Goal: Navigation & Orientation: Find specific page/section

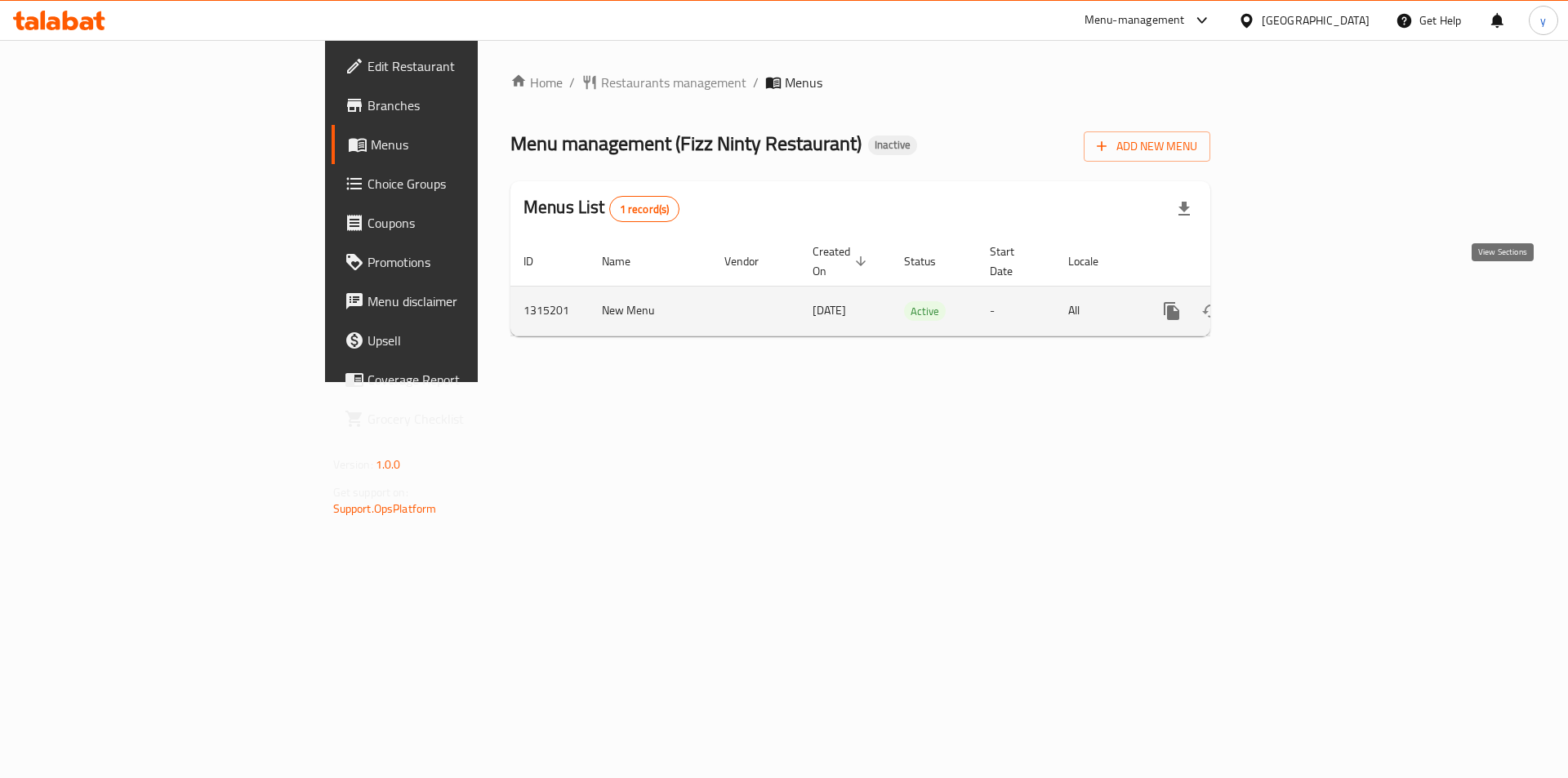
click at [1300, 301] on icon "enhanced table" at bounding box center [1289, 311] width 19 height 19
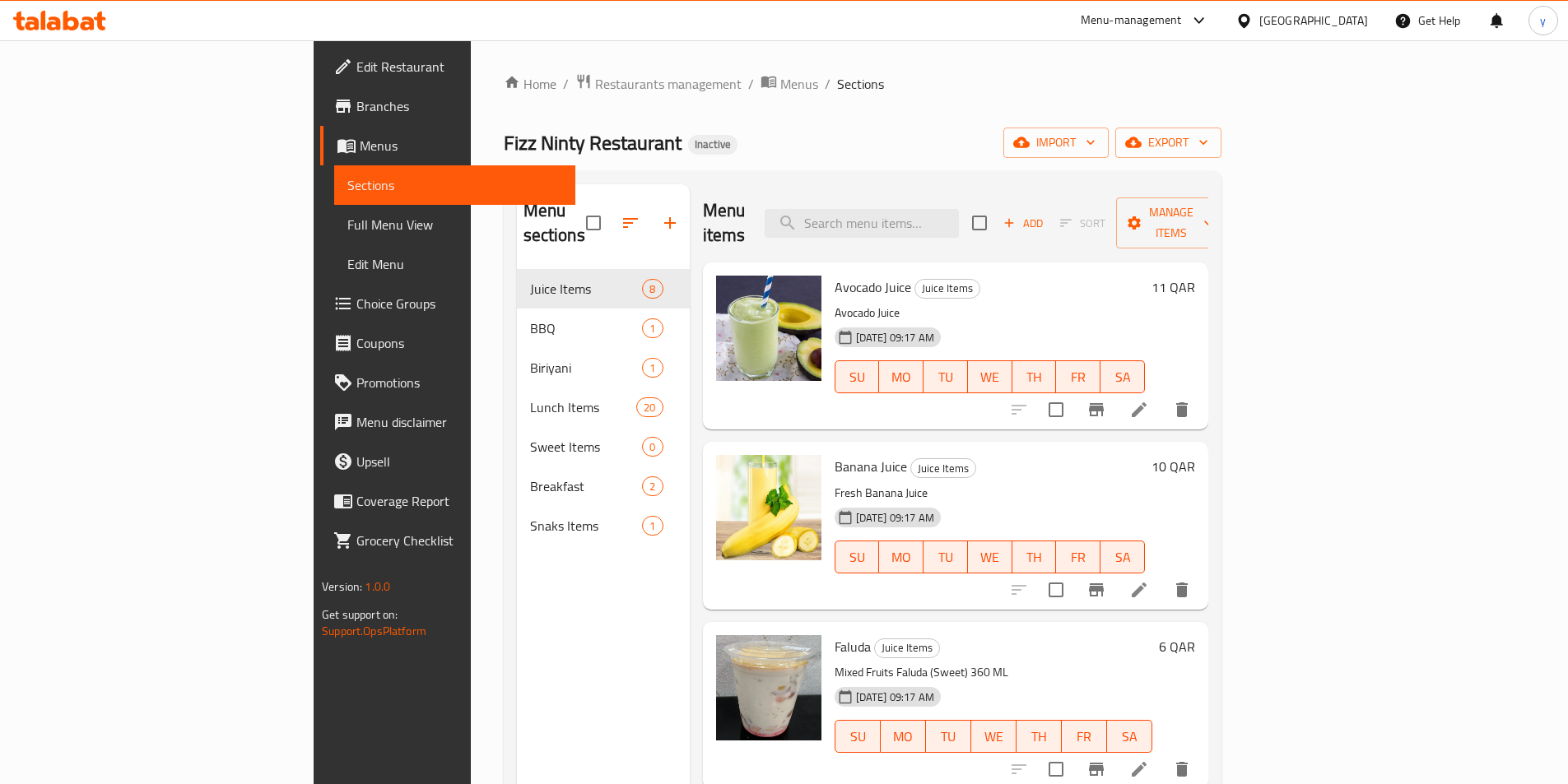
click at [922, 111] on div "Home / Restaurants management / Menus / Sections Fizz Ninty Restaurant Inactive…" at bounding box center [862, 527] width 718 height 908
click at [1162, 398] on li at bounding box center [1138, 410] width 46 height 30
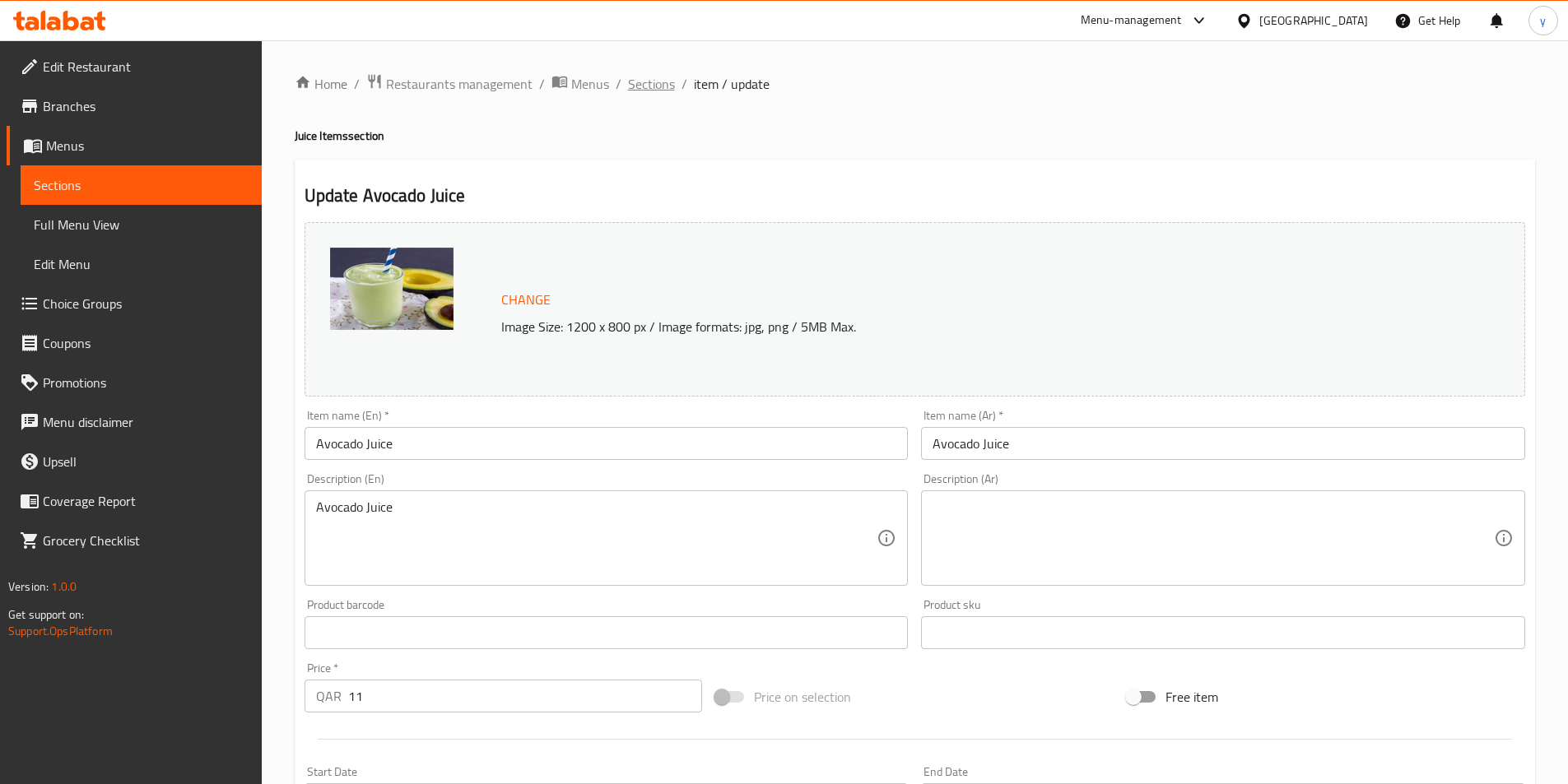
click at [665, 84] on span "Sections" at bounding box center [651, 83] width 47 height 19
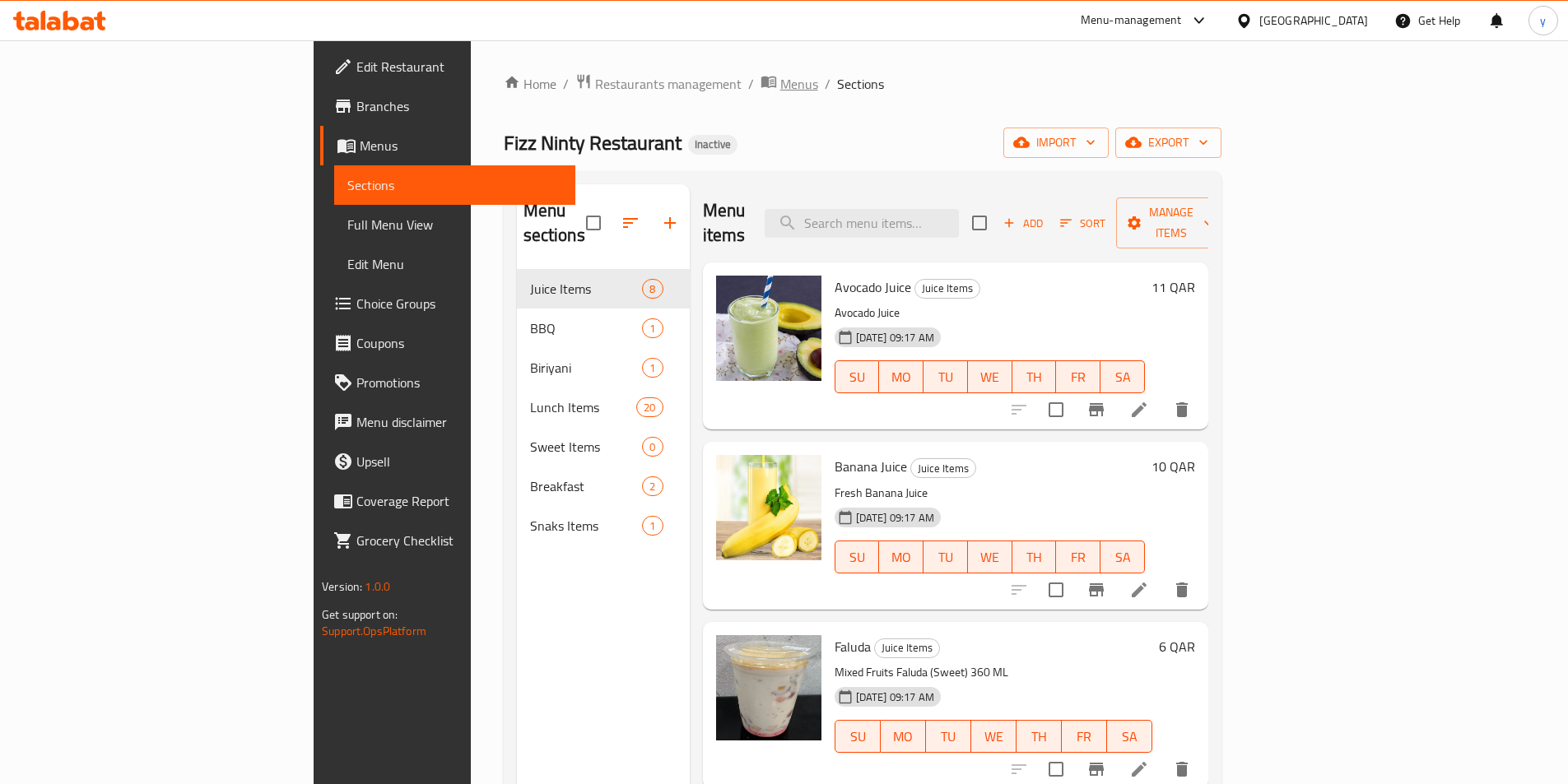
click at [780, 87] on span "Menus" at bounding box center [798, 83] width 38 height 19
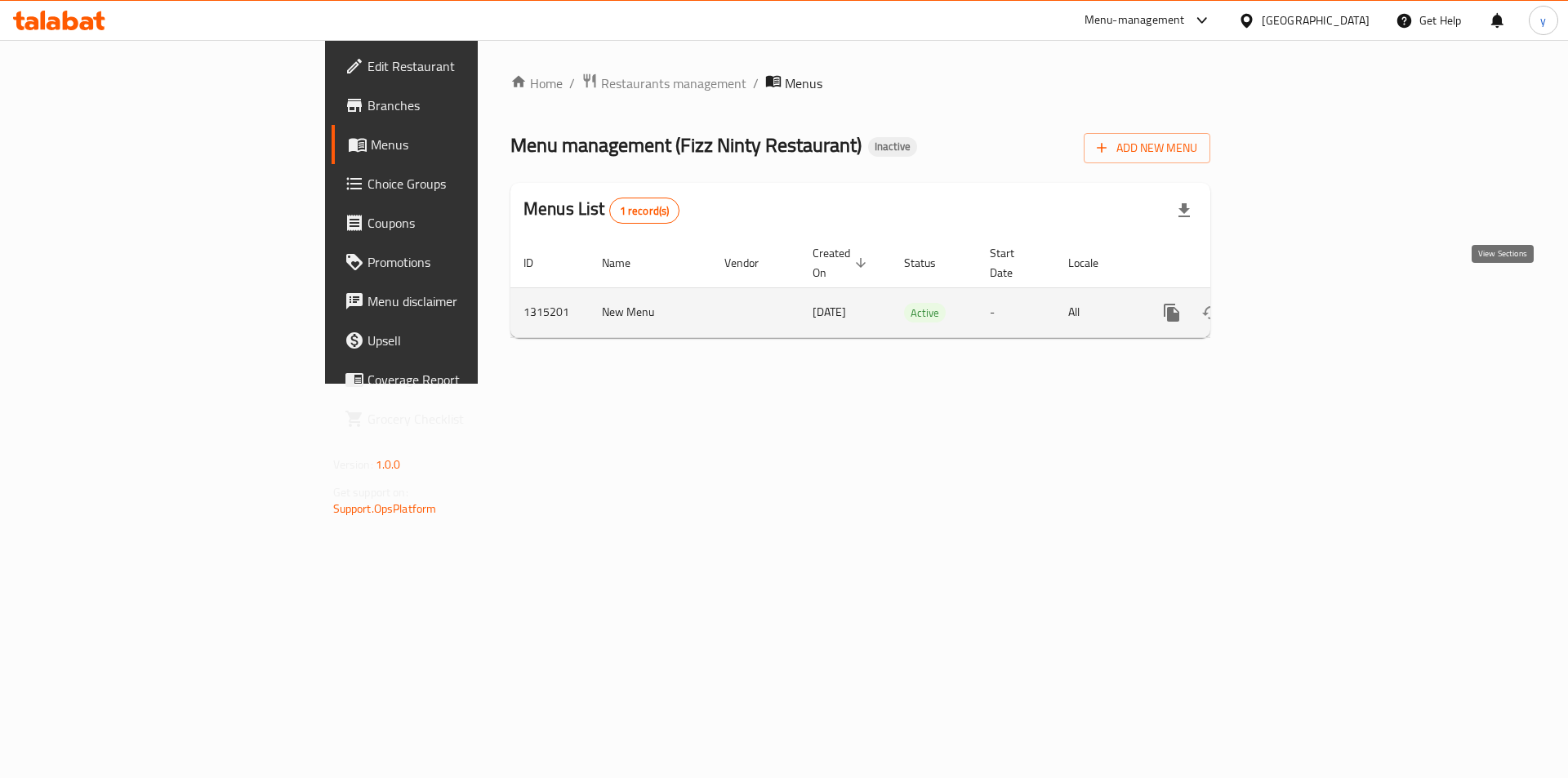
click at [1300, 303] on icon "enhanced table" at bounding box center [1289, 313] width 19 height 19
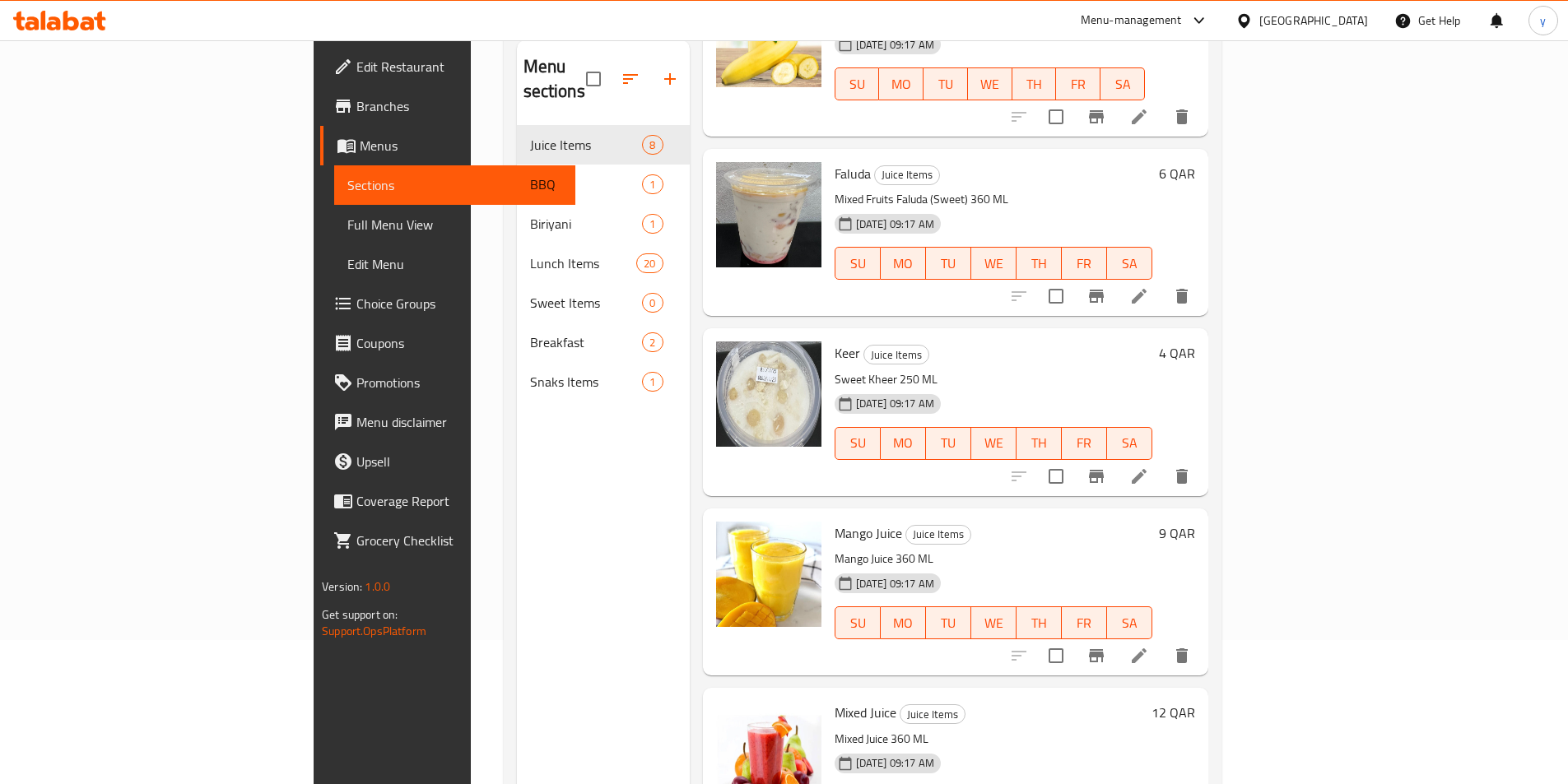
scroll to position [164, 0]
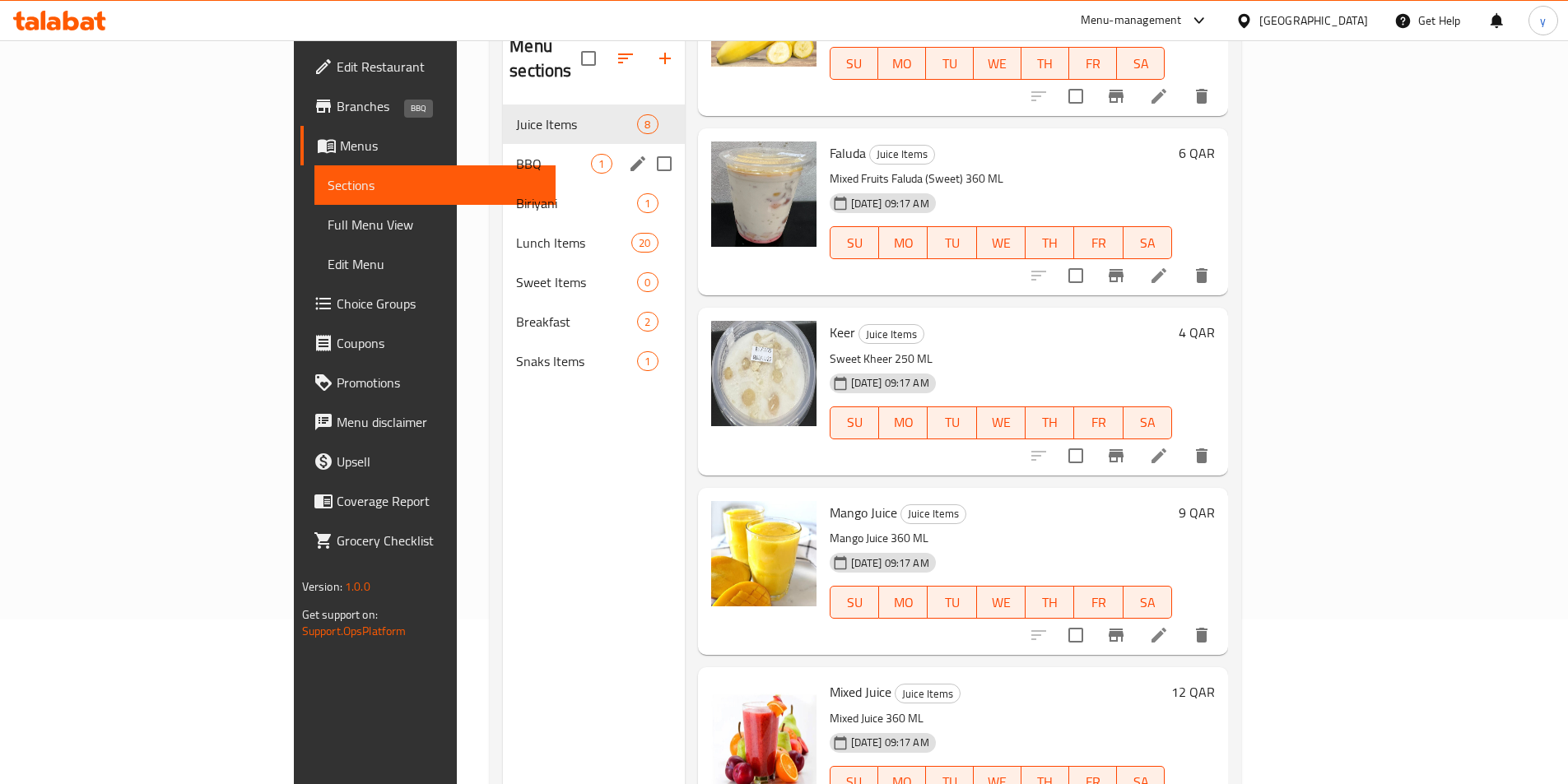
click at [516, 154] on span "BBQ" at bounding box center [553, 163] width 75 height 19
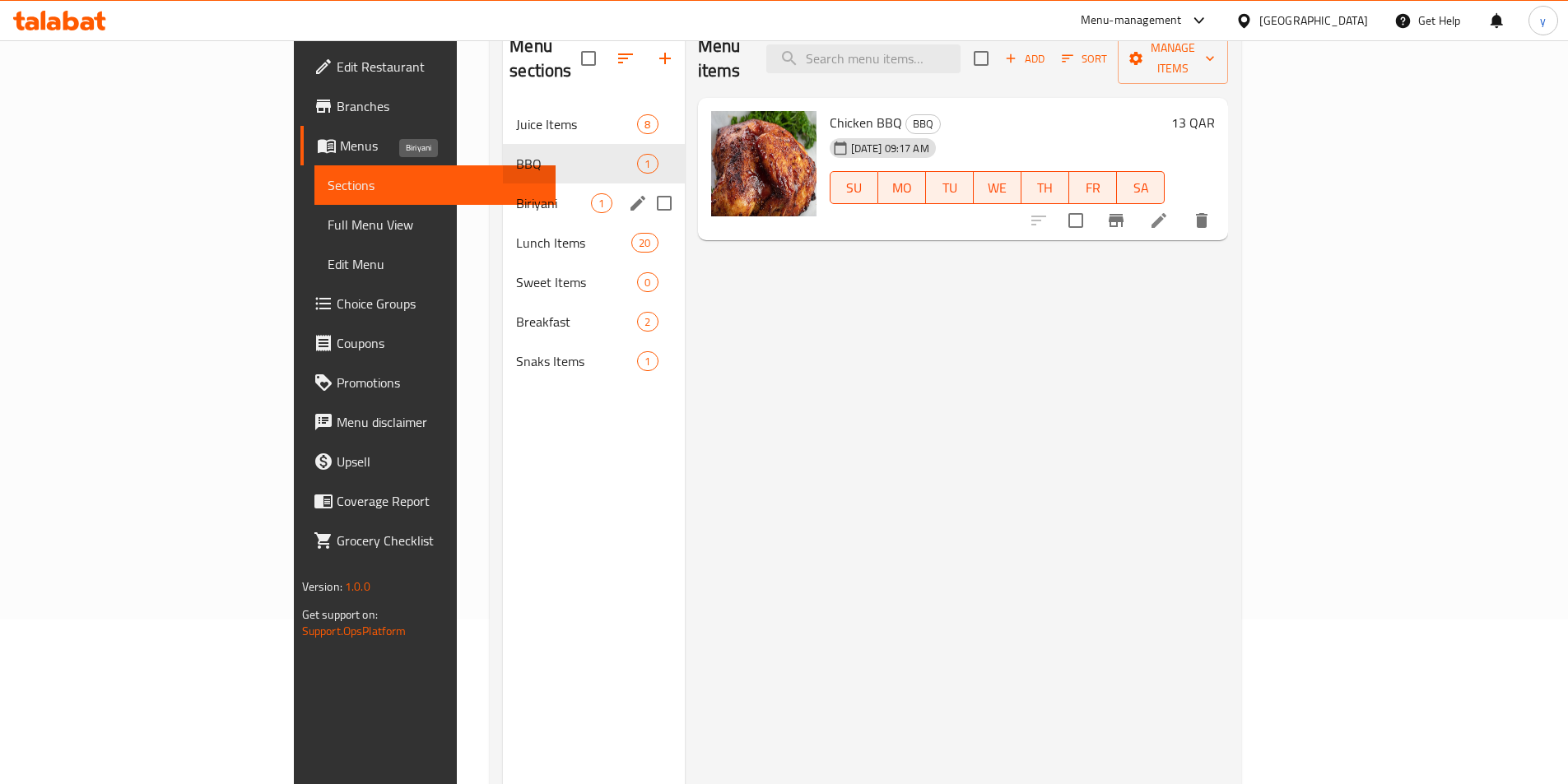
click at [516, 193] on span "Biriyani" at bounding box center [553, 203] width 75 height 19
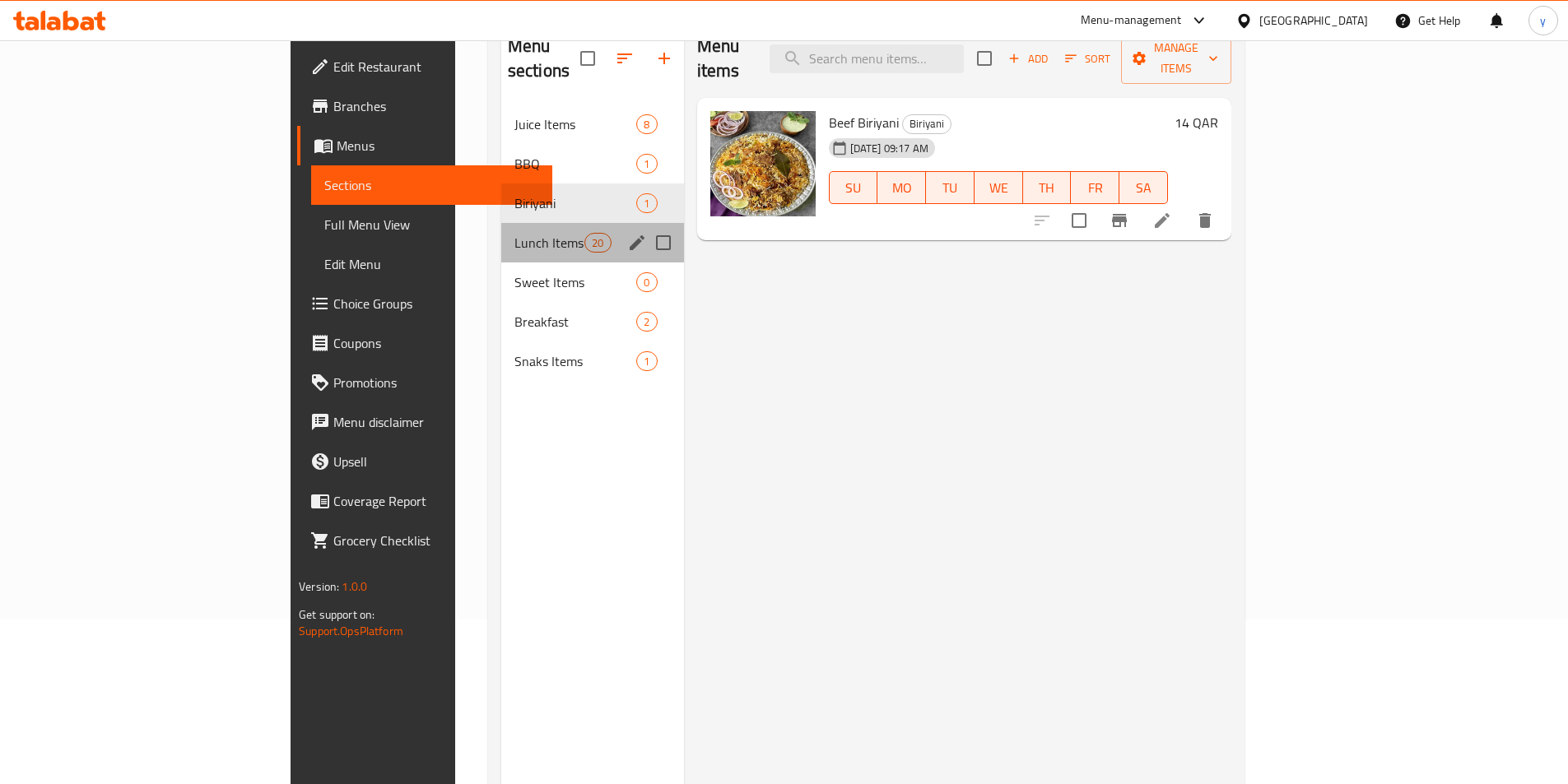
click at [502, 231] on div "Lunch Items 20" at bounding box center [593, 242] width 183 height 40
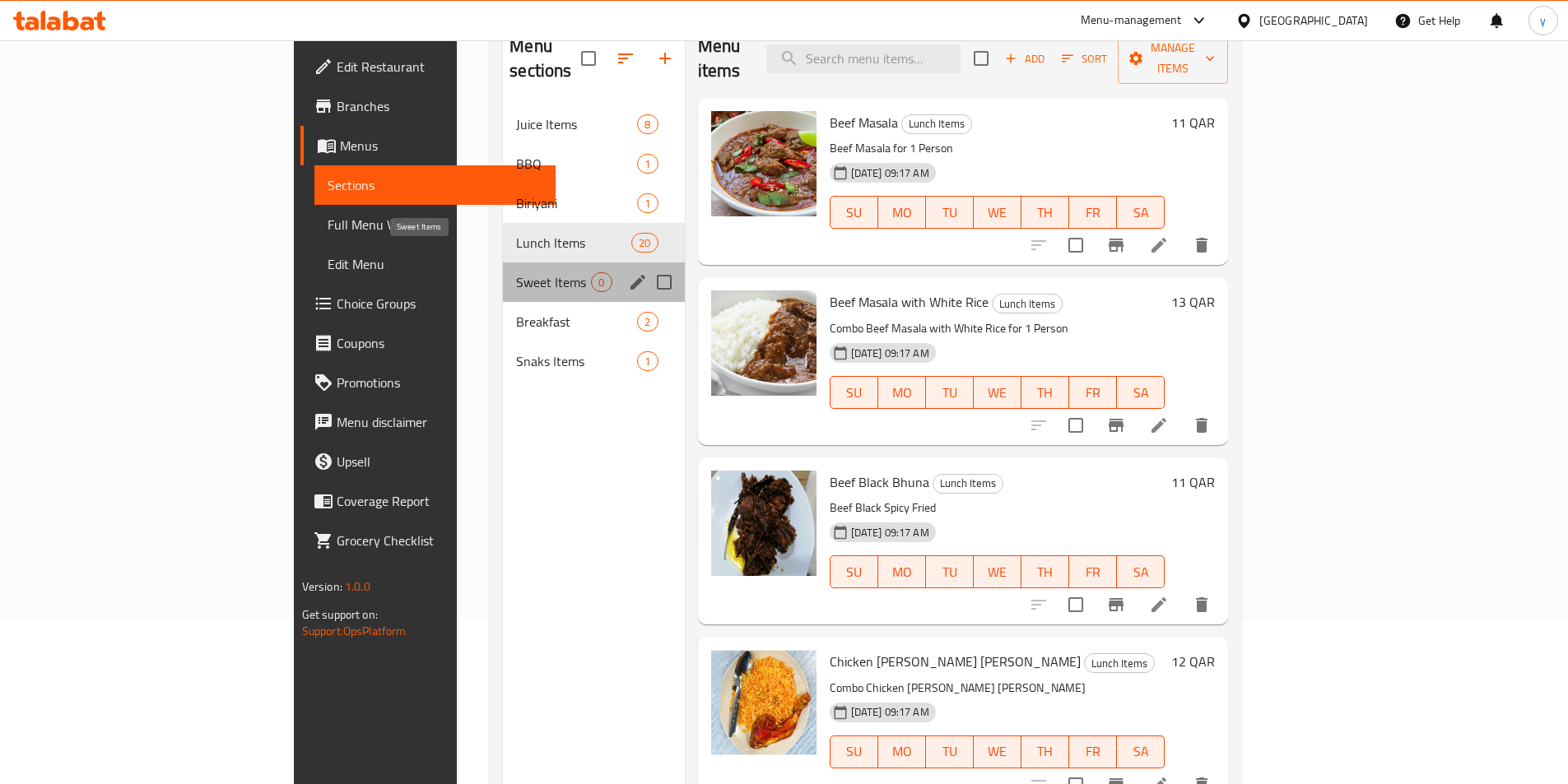
click at [516, 272] on span "Sweet Items" at bounding box center [553, 282] width 75 height 19
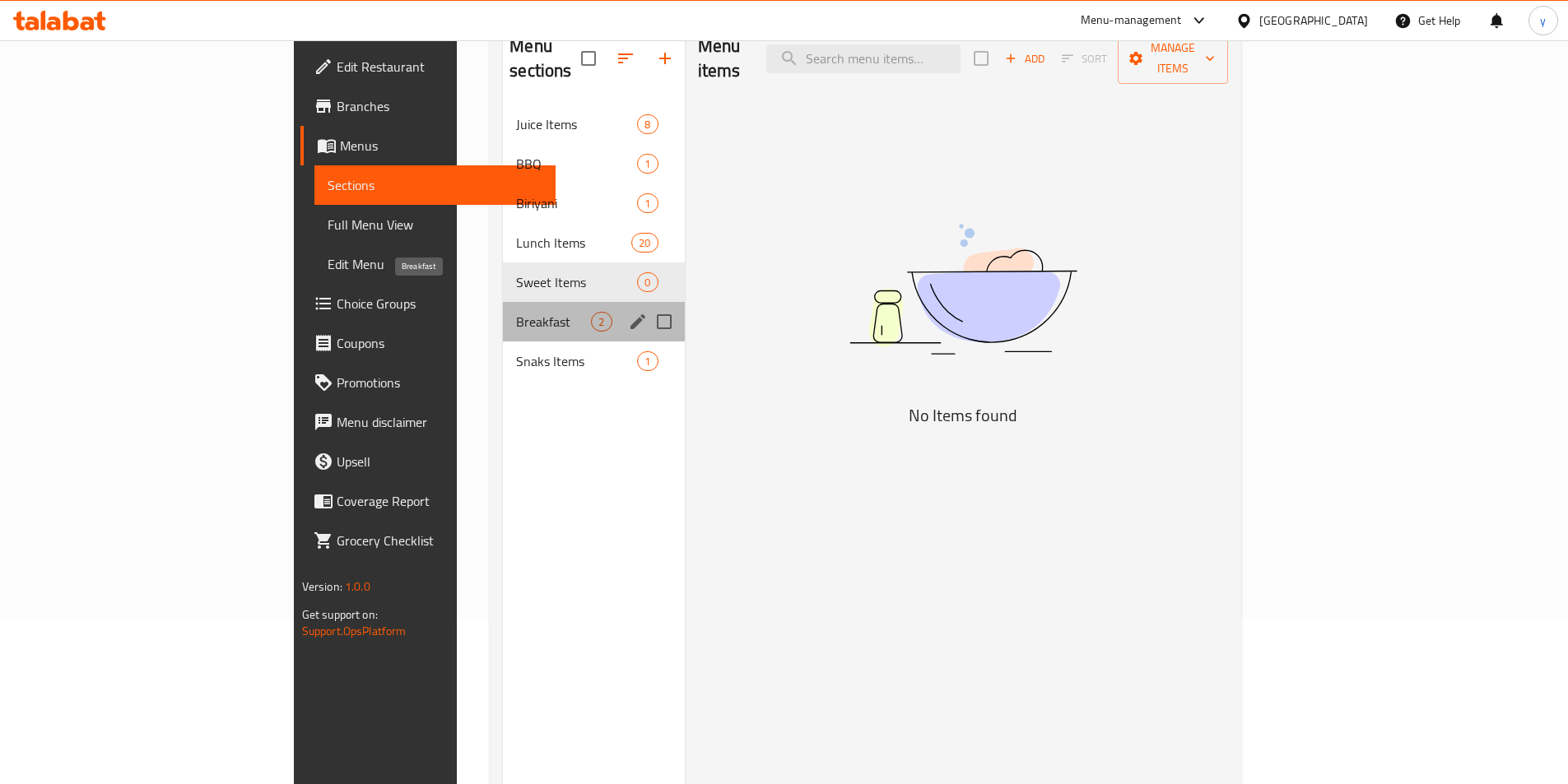
click at [516, 312] on span "Breakfast" at bounding box center [553, 321] width 75 height 19
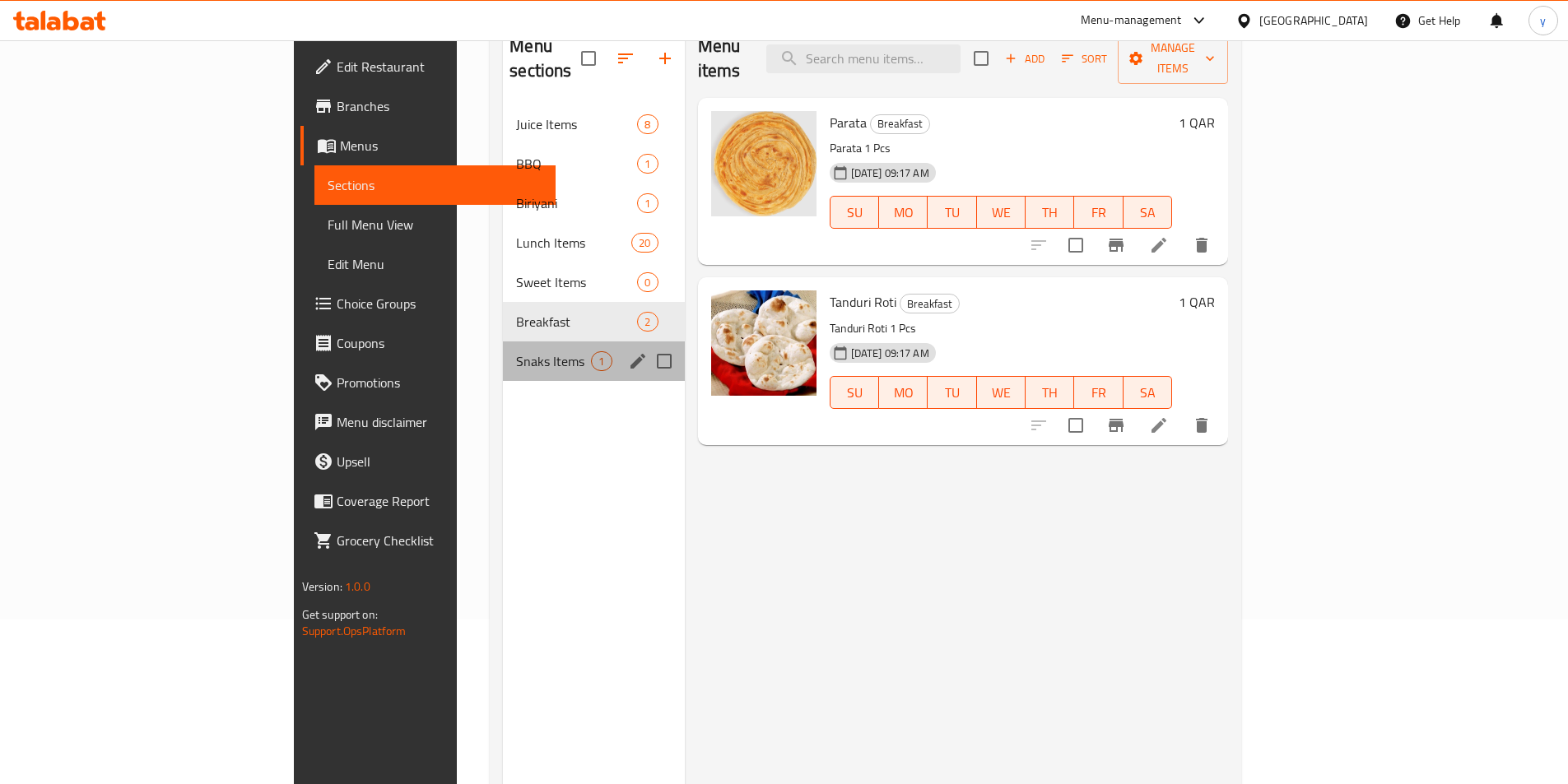
click at [502, 342] on div "Snaks Items 1" at bounding box center [593, 361] width 181 height 40
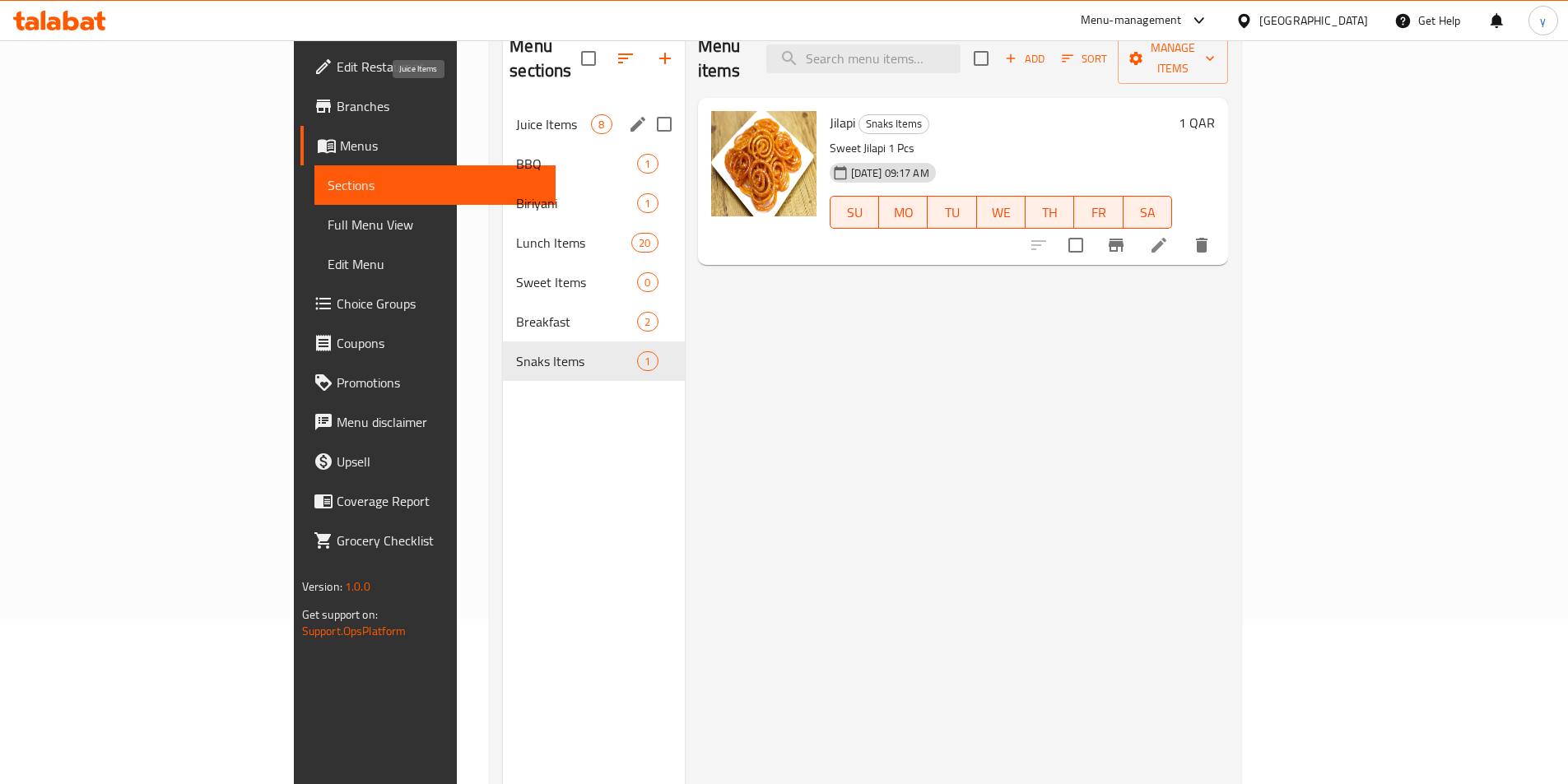
click at [516, 114] on span "Juice Items" at bounding box center [553, 124] width 75 height 19
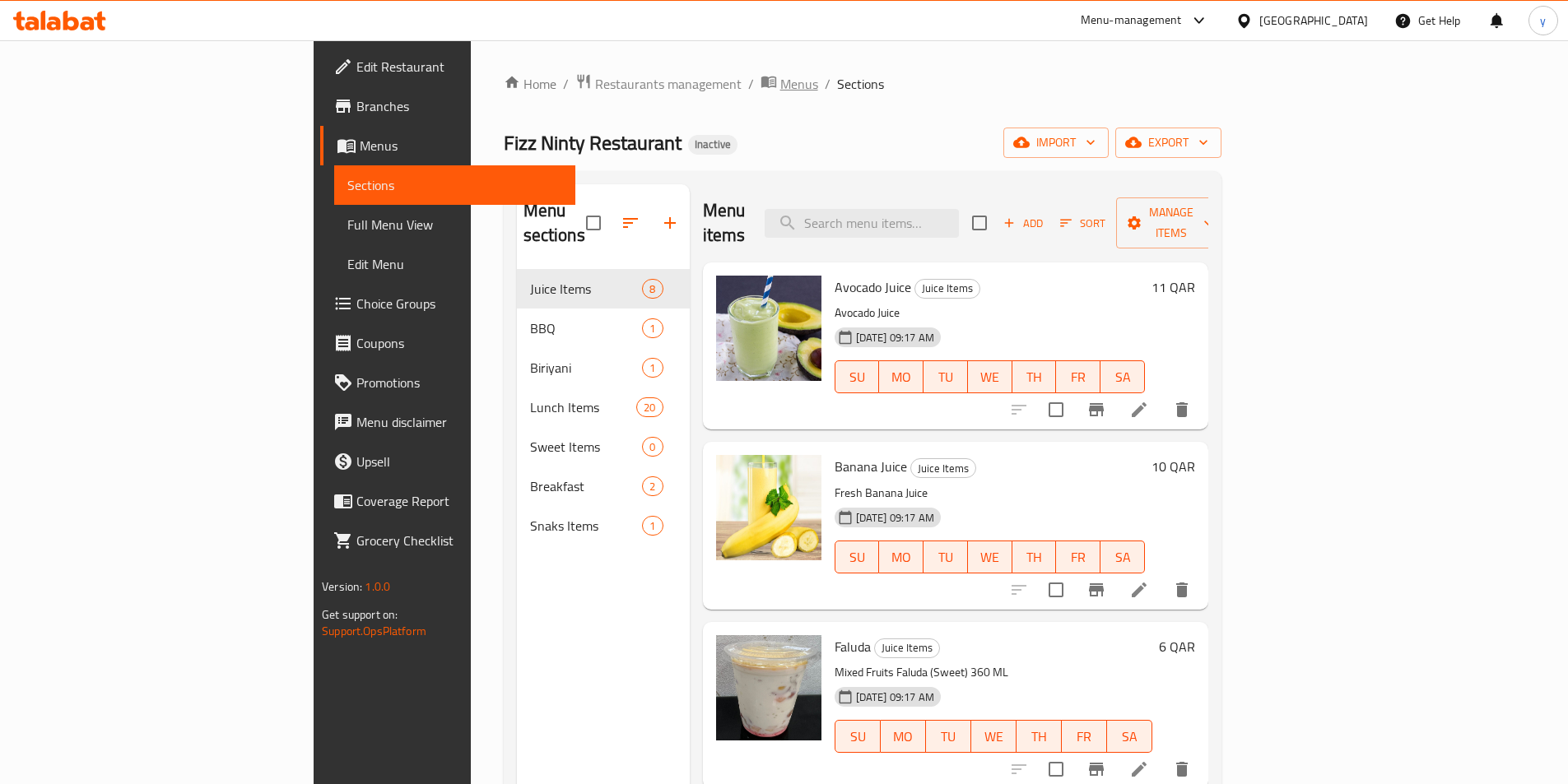
click at [780, 92] on span "Menus" at bounding box center [798, 83] width 38 height 19
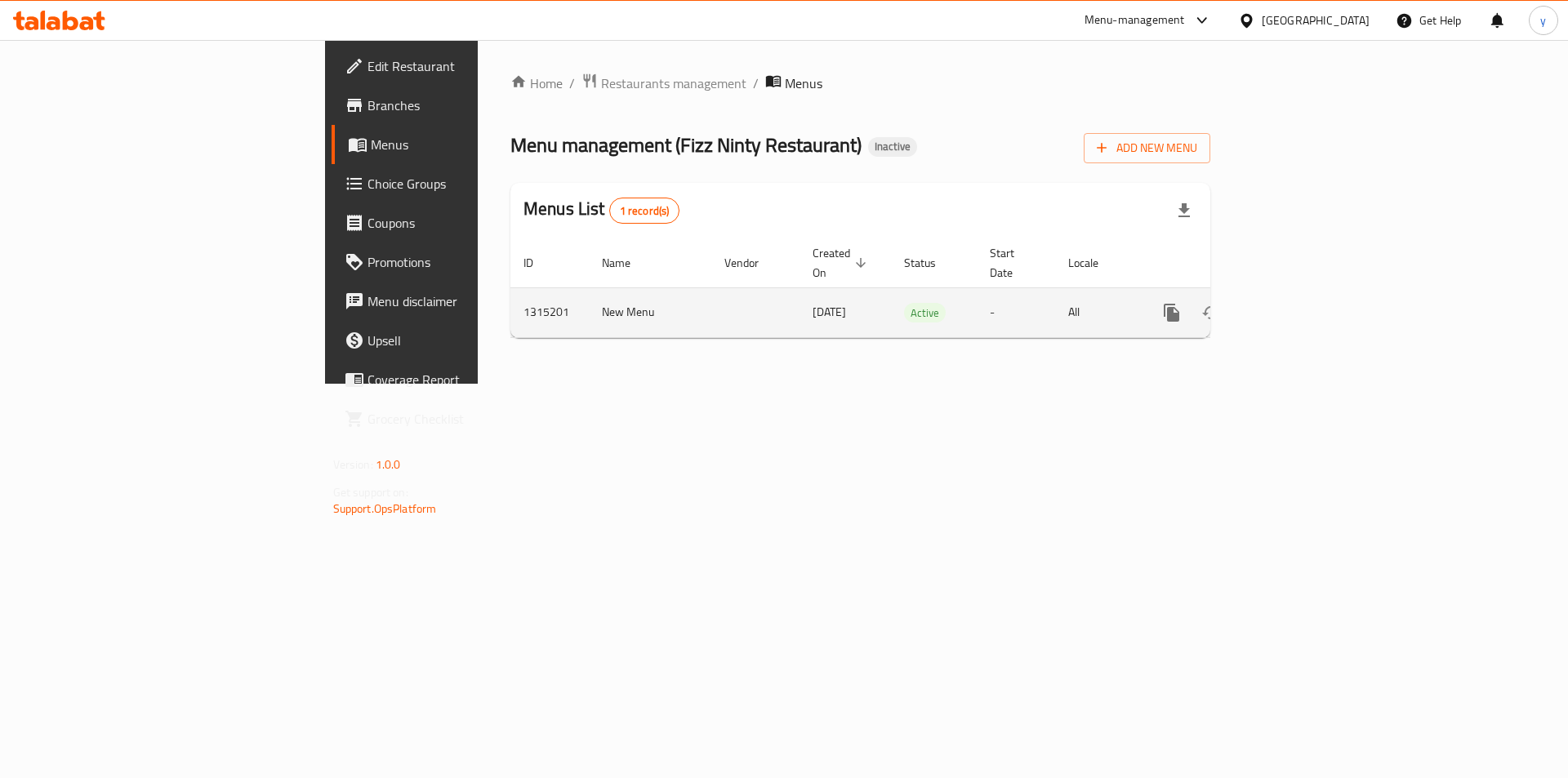
drag, startPoint x: 590, startPoint y: 294, endPoint x: 650, endPoint y: 301, distance: 60.4
click at [799, 301] on td "[DATE]" at bounding box center [845, 312] width 92 height 50
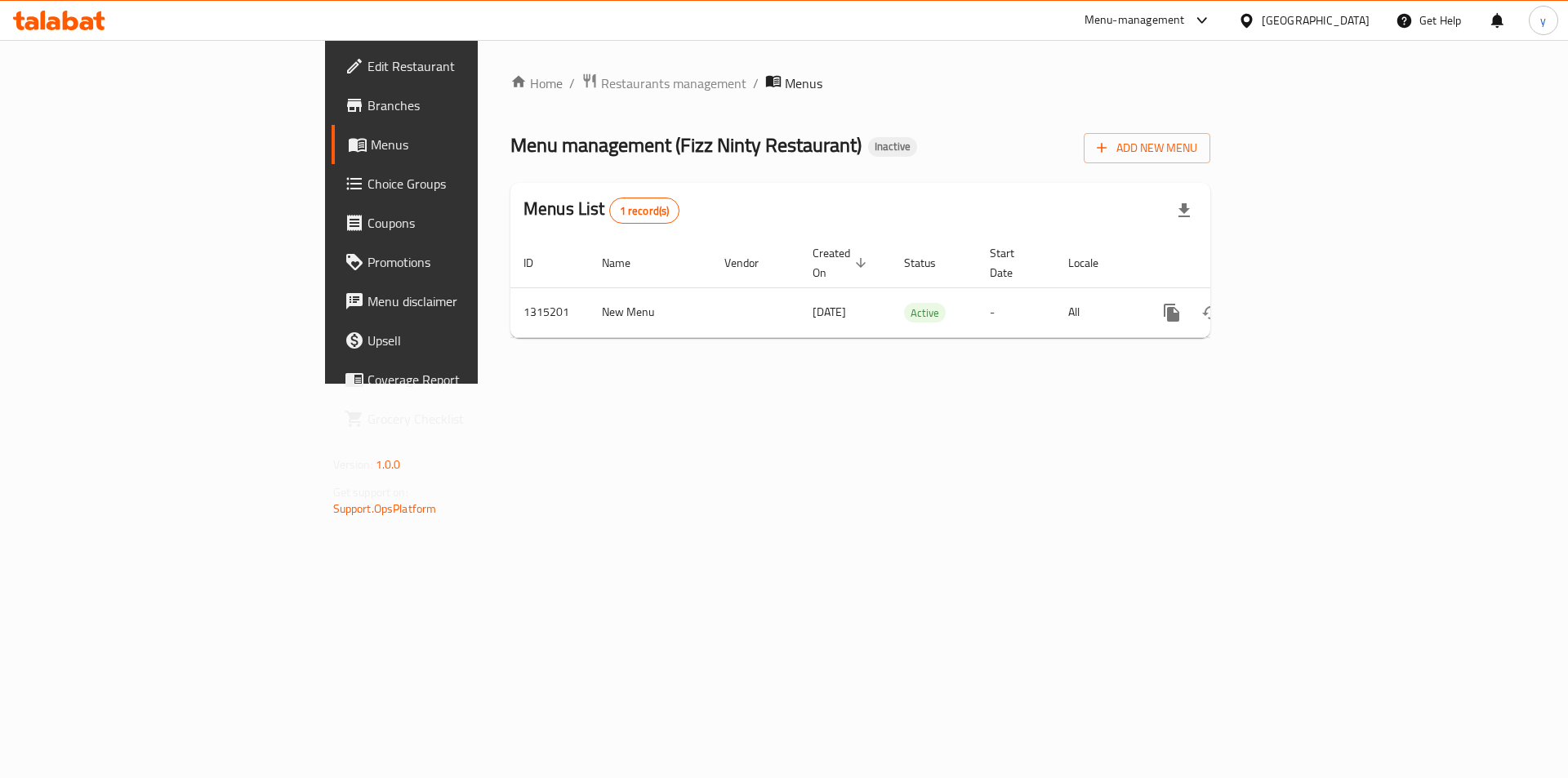
click at [368, 112] on span "Branches" at bounding box center [471, 105] width 207 height 19
click at [563, 382] on div "Home / Restaurants management / Menus Menu management ( Fizz Ninty Restaurant )…" at bounding box center [860, 211] width 765 height 342
